Goal: Information Seeking & Learning: Learn about a topic

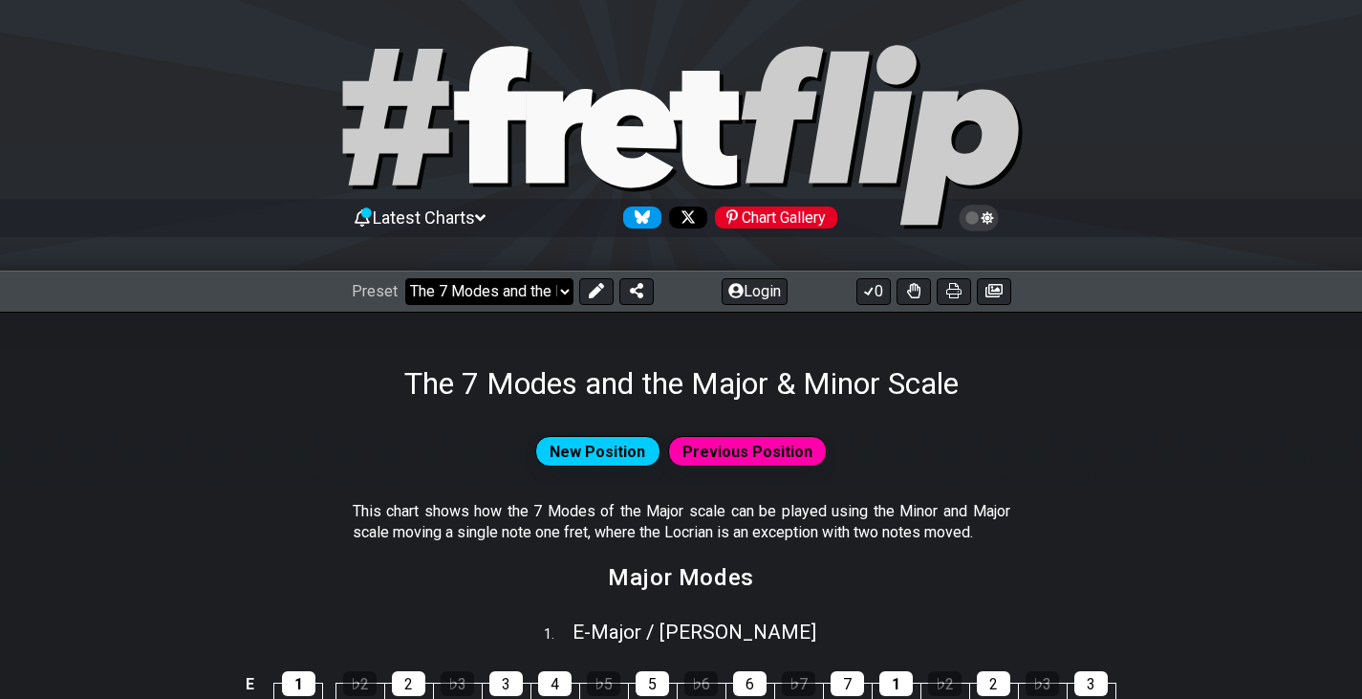
click at [493, 283] on select "Welcome to #fretflip! The 7 Modes and the Major & Minor Scale Custom Preset Min…" at bounding box center [489, 291] width 168 height 27
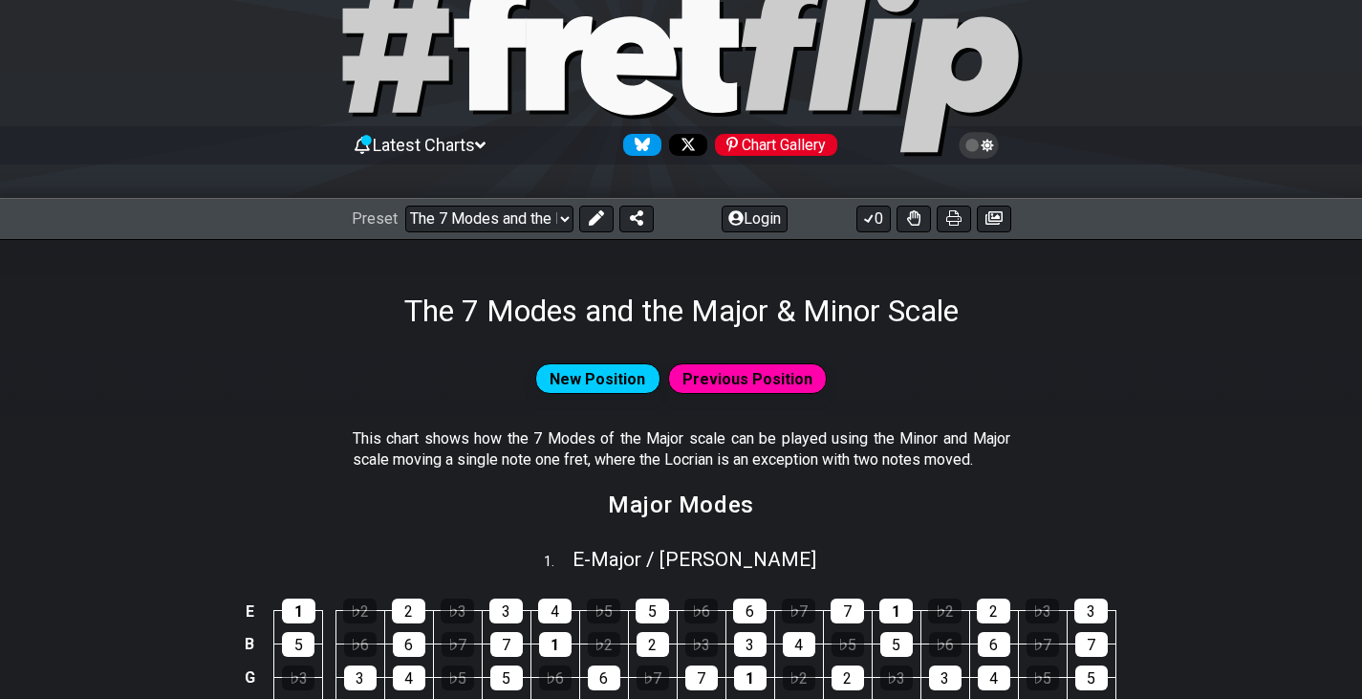
scroll to position [96, 0]
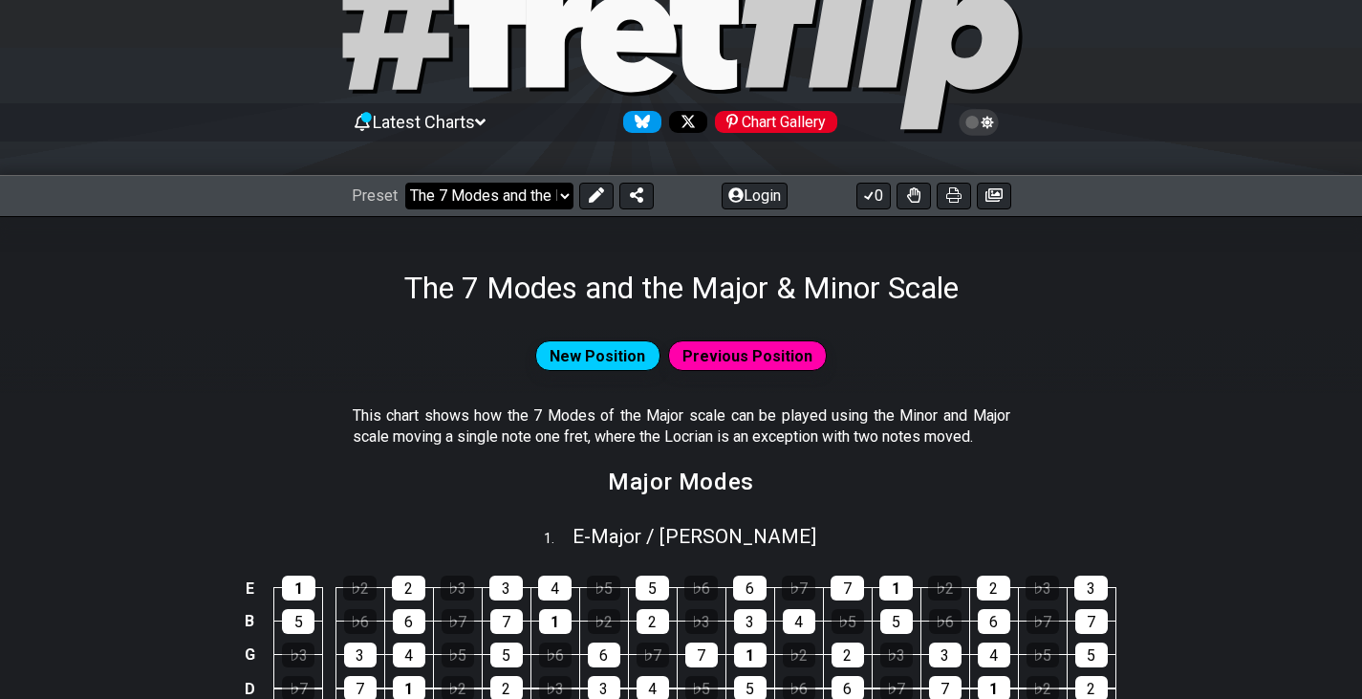
click at [540, 194] on select "Welcome to #fretflip! The 7 Modes and the Major & Minor Scale Custom Preset Min…" at bounding box center [489, 196] width 168 height 27
click at [405, 183] on select "Welcome to #fretflip! The 7 Modes and the Major & Minor Scale Custom Preset Min…" at bounding box center [489, 196] width 168 height 27
select select "/harmonizing-scales"
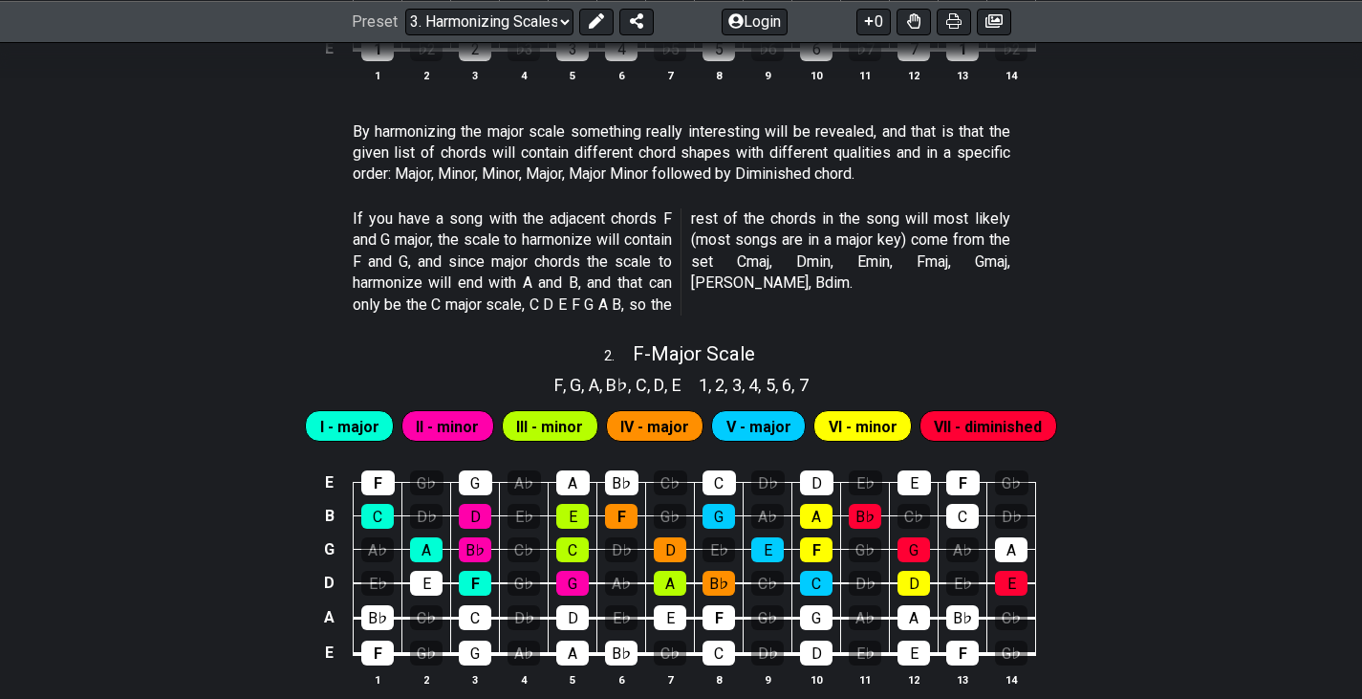
scroll to position [1434, 0]
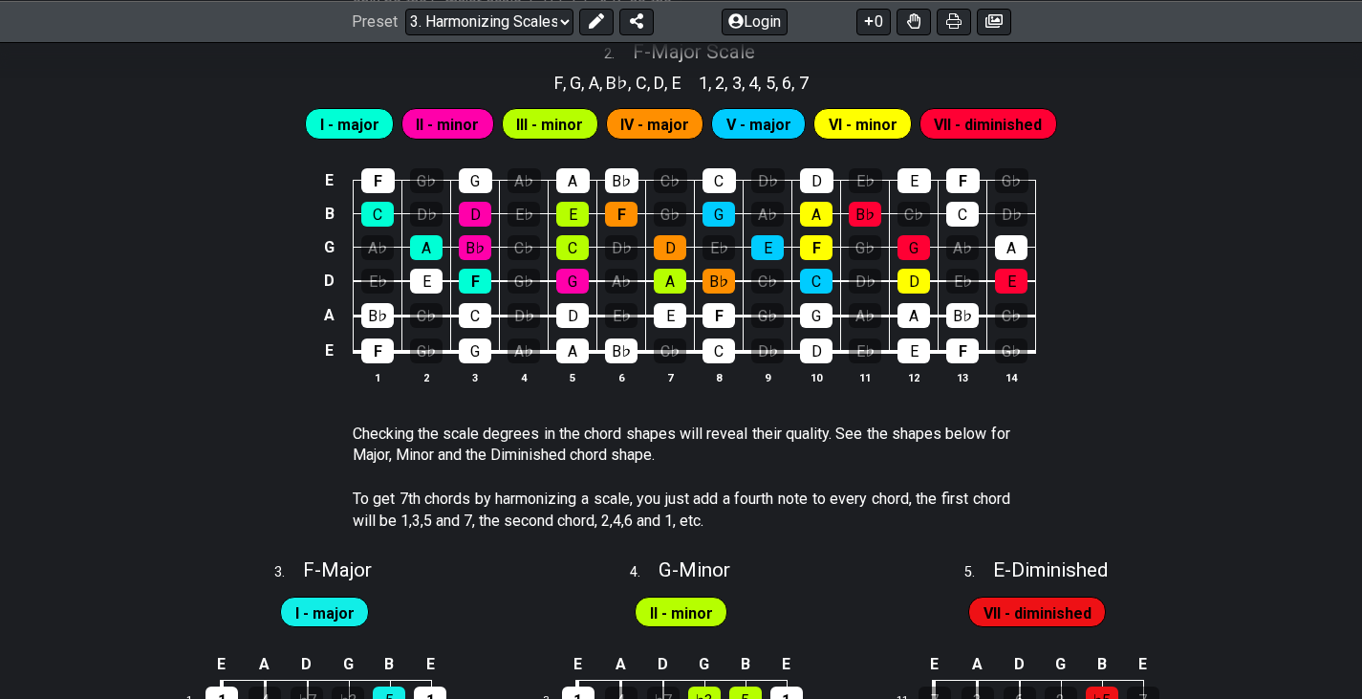
click at [549, 110] on div "III - minor" at bounding box center [550, 123] width 97 height 31
click at [551, 120] on span "III - minor" at bounding box center [549, 125] width 67 height 28
click at [657, 100] on div "I - major II - minor III - minor IV - major V - major VI - minor VII - diminish…" at bounding box center [681, 120] width 1362 height 48
